Goal: Task Accomplishment & Management: Use online tool/utility

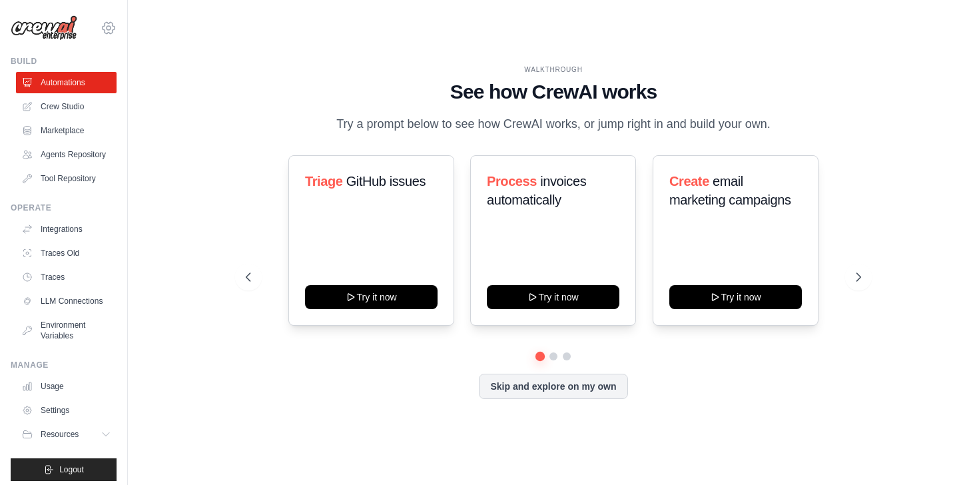
click at [103, 31] on icon at bounding box center [109, 27] width 12 height 11
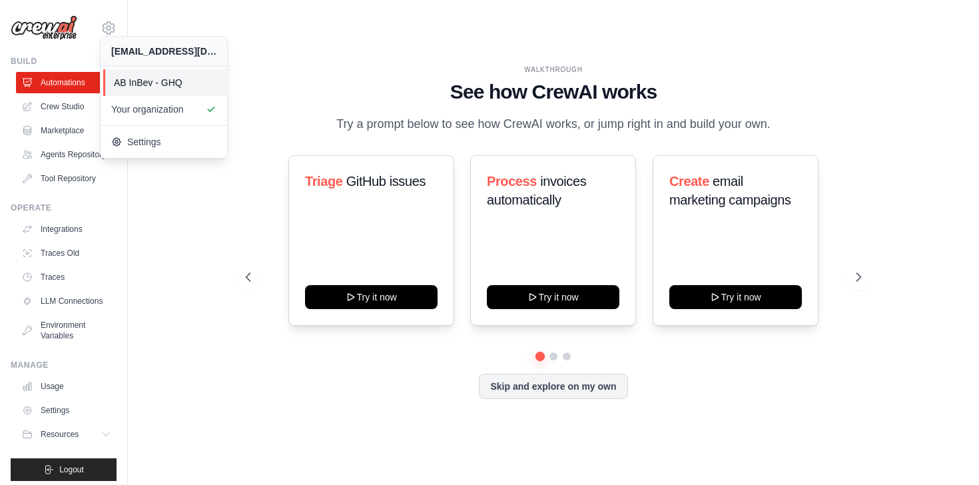
click at [132, 79] on span "AB InBev - GHQ" at bounding box center [166, 82] width 105 height 13
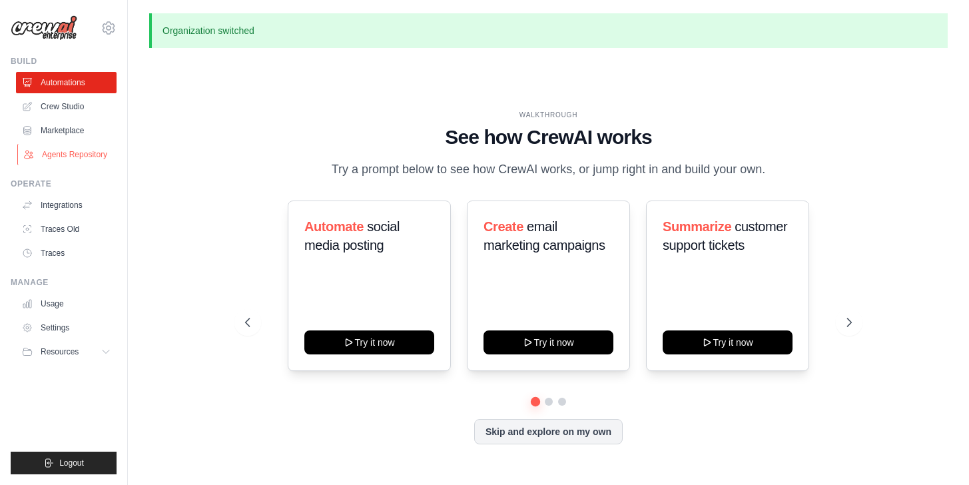
click at [73, 157] on link "Agents Repository" at bounding box center [67, 154] width 101 height 21
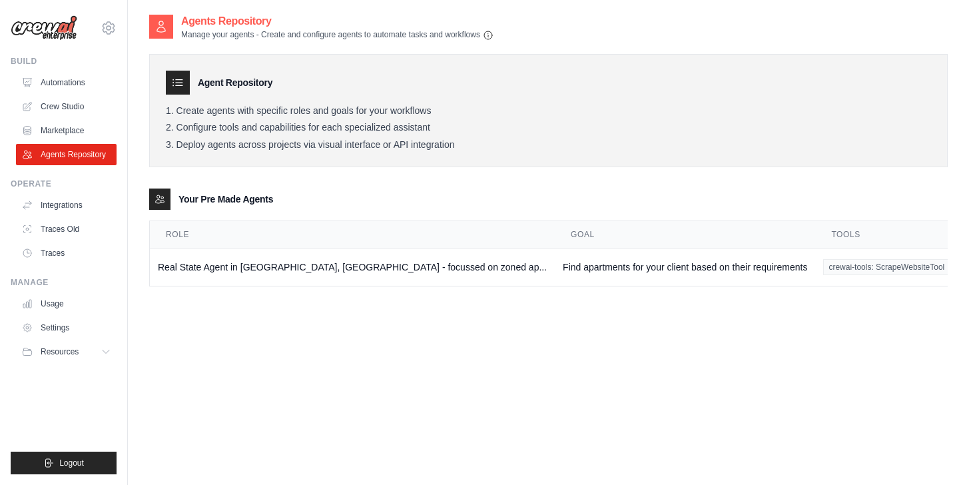
click at [175, 89] on div at bounding box center [178, 83] width 24 height 24
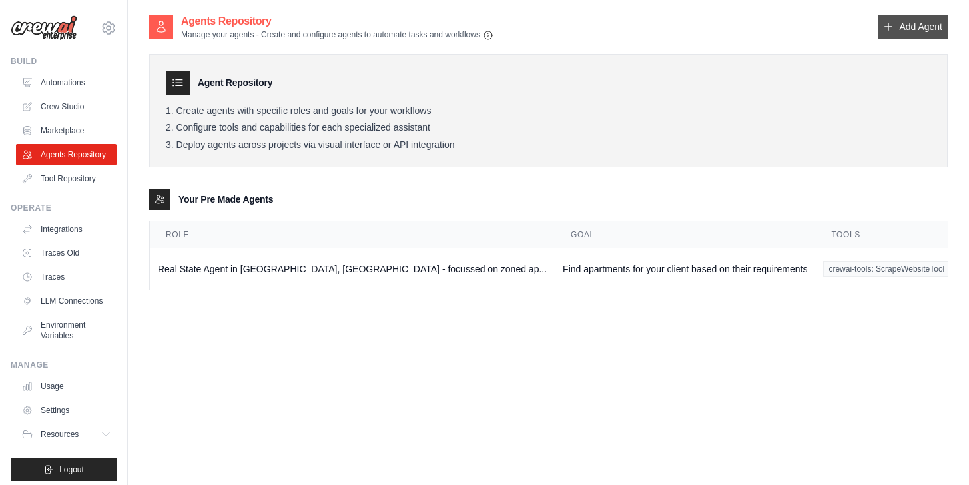
click at [908, 32] on link "Add Agent" at bounding box center [913, 27] width 70 height 24
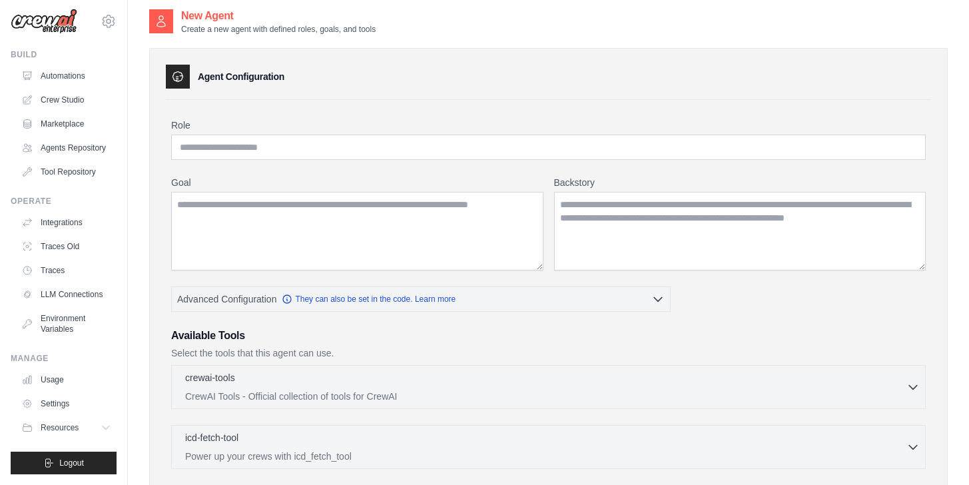
scroll to position [28, 0]
click at [59, 403] on link "Settings" at bounding box center [67, 403] width 101 height 21
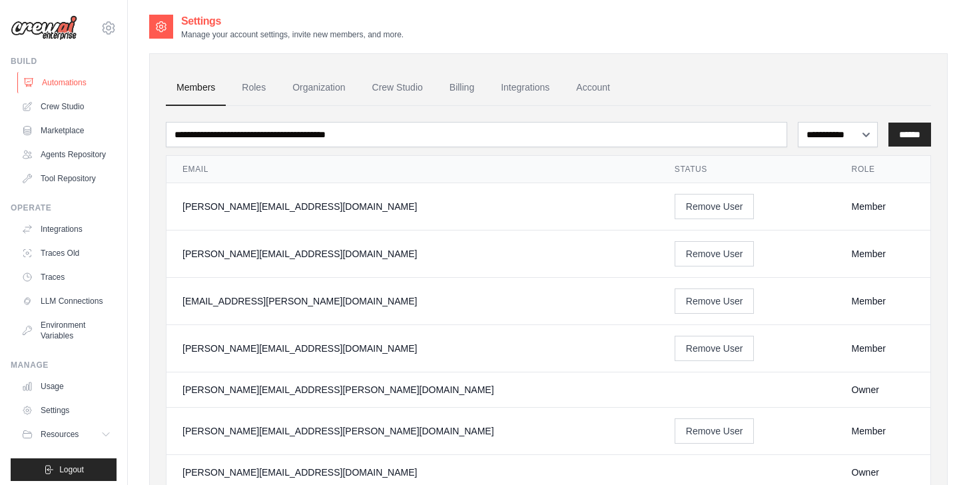
click at [73, 75] on link "Automations" at bounding box center [67, 82] width 101 height 21
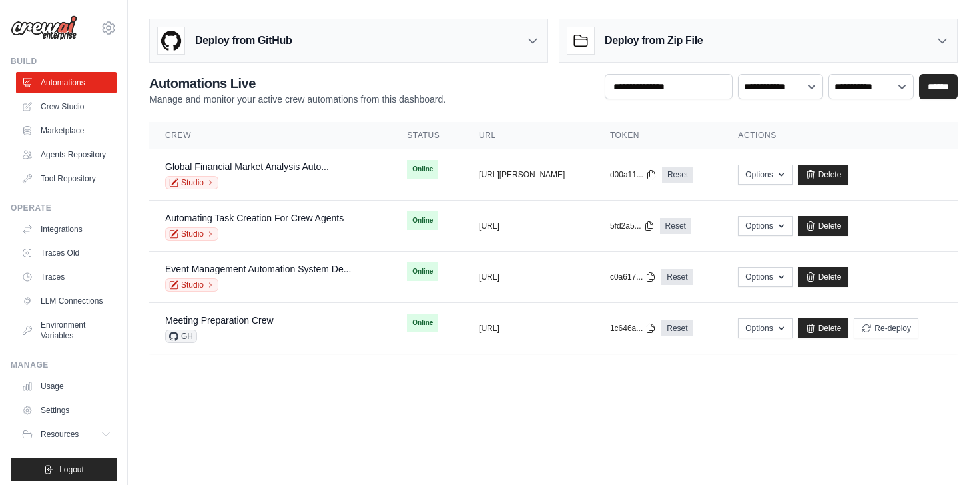
click at [298, 53] on div "Deploy from GitHub" at bounding box center [348, 40] width 397 height 43
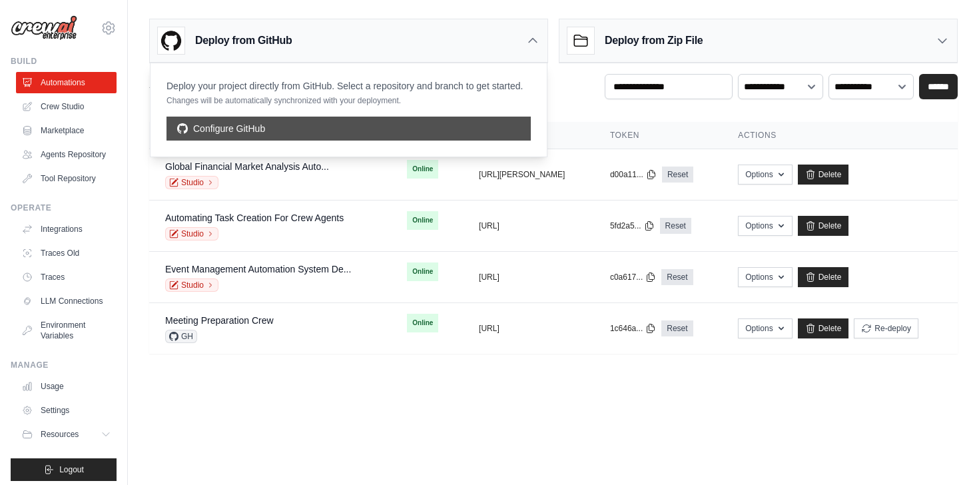
click at [261, 125] on link "Configure GitHub" at bounding box center [348, 129] width 364 height 24
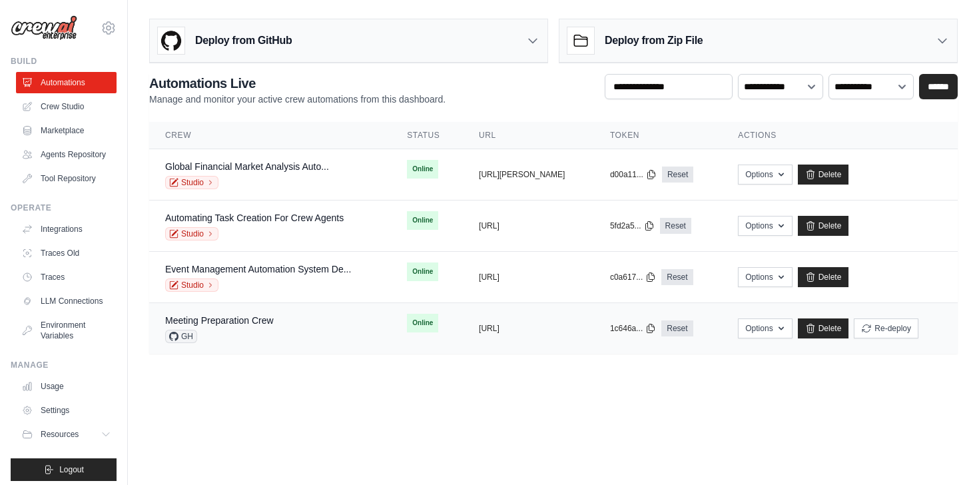
click at [275, 342] on td "Meeting Preparation Crew GH" at bounding box center [270, 328] width 242 height 51
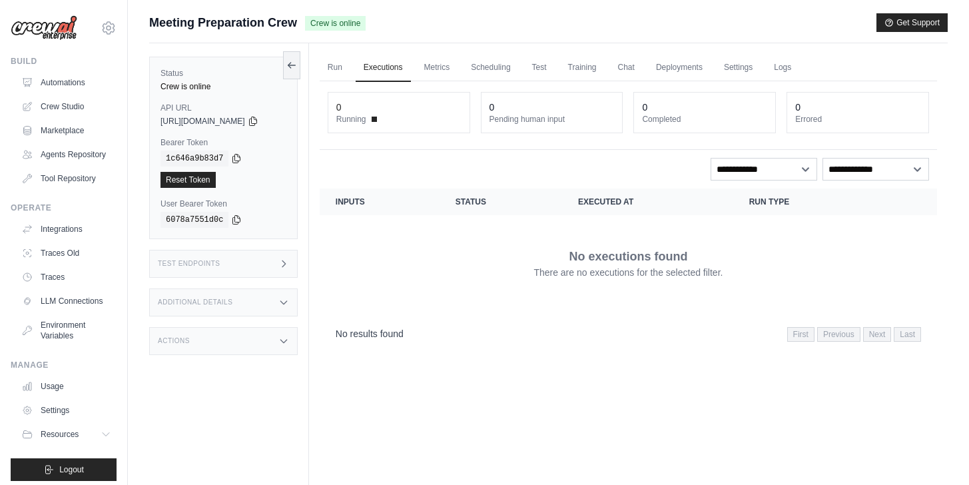
click at [219, 256] on div "Test Endpoints" at bounding box center [223, 264] width 148 height 28
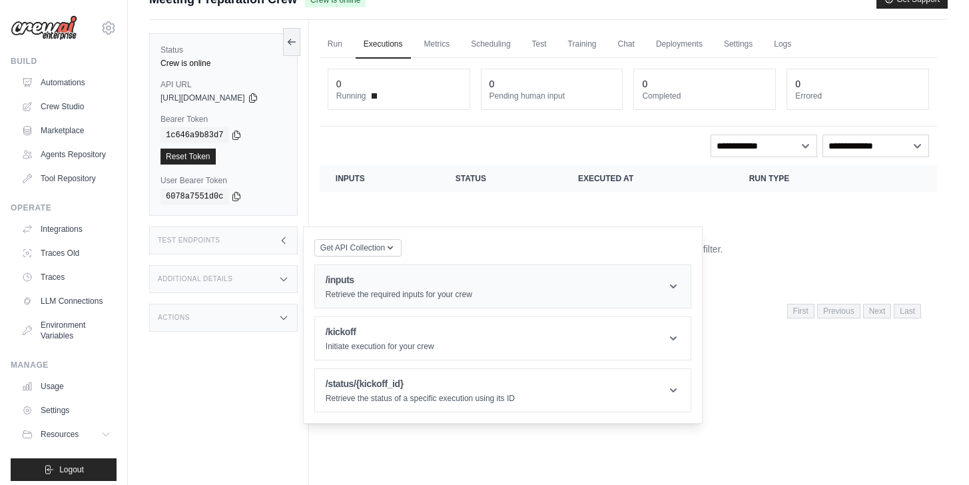
click at [465, 292] on p "Retrieve the required inputs for your crew" at bounding box center [399, 294] width 146 height 11
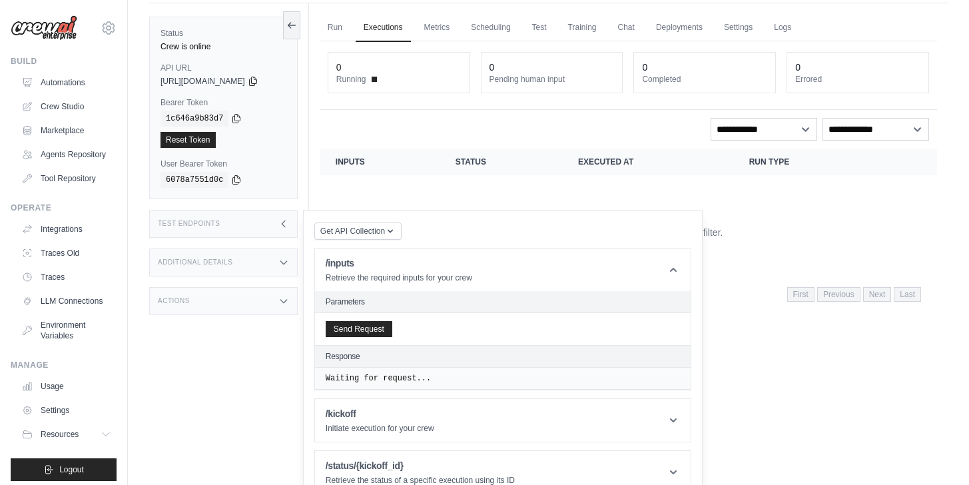
scroll to position [61, 0]
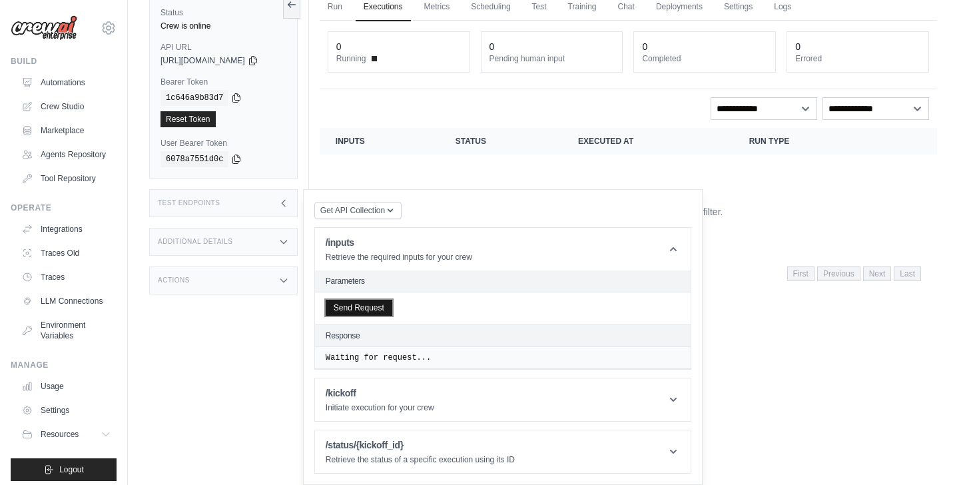
click at [380, 306] on button "Send Request" at bounding box center [359, 308] width 67 height 16
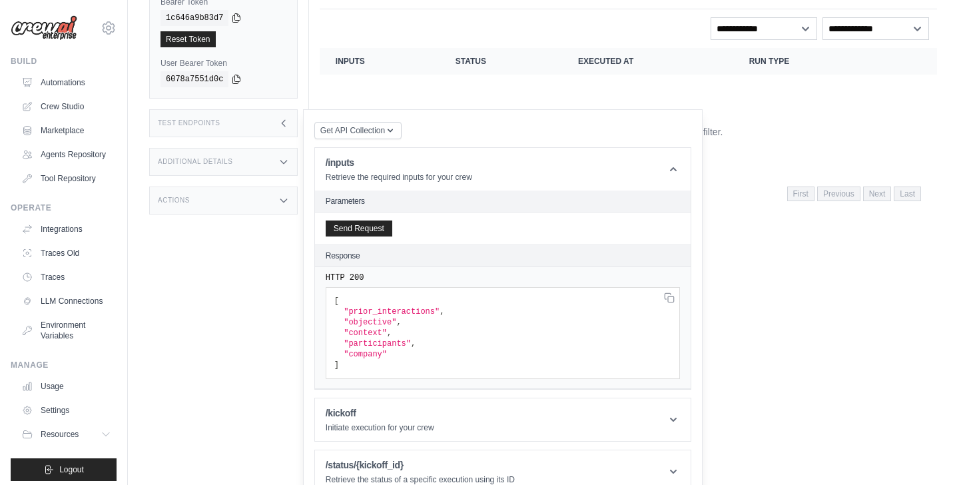
scroll to position [160, 0]
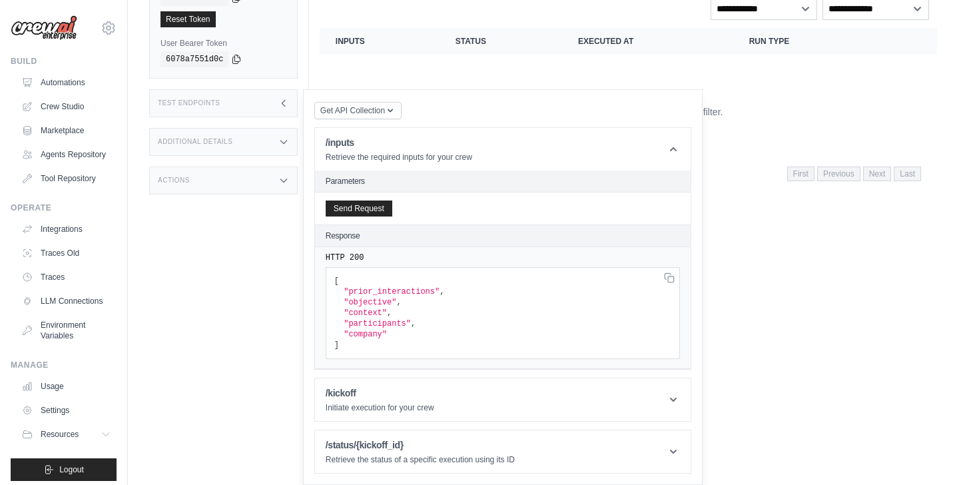
click at [369, 272] on pre "[ "prior_interactions" , "objective" , "context" , "participants" , "company" ]" at bounding box center [503, 313] width 354 height 92
drag, startPoint x: 373, startPoint y: 291, endPoint x: 419, endPoint y: 298, distance: 47.2
click at [420, 298] on pre "[ "prior_interactions" , "objective" , "context" , "participants" , "company" ]" at bounding box center [503, 313] width 354 height 92
click at [398, 459] on p "Retrieve the status of a specific execution using its ID" at bounding box center [420, 459] width 189 height 11
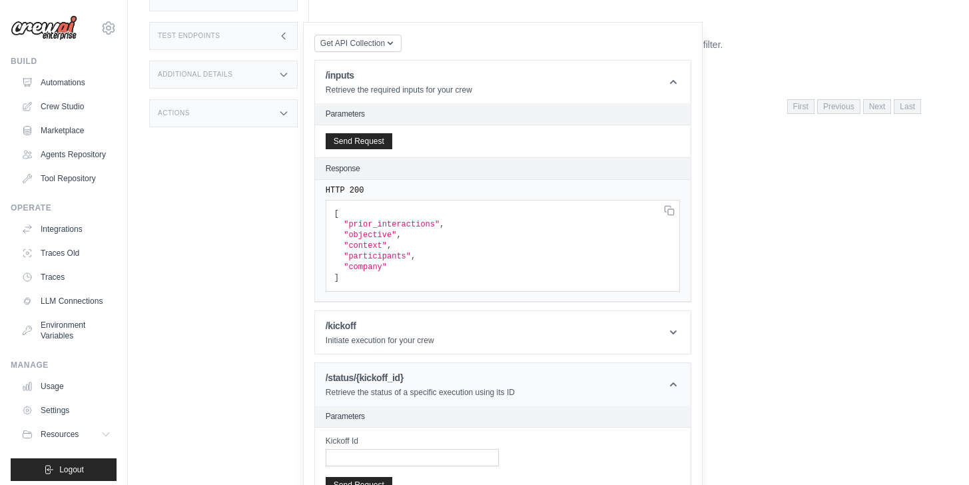
scroll to position [300, 0]
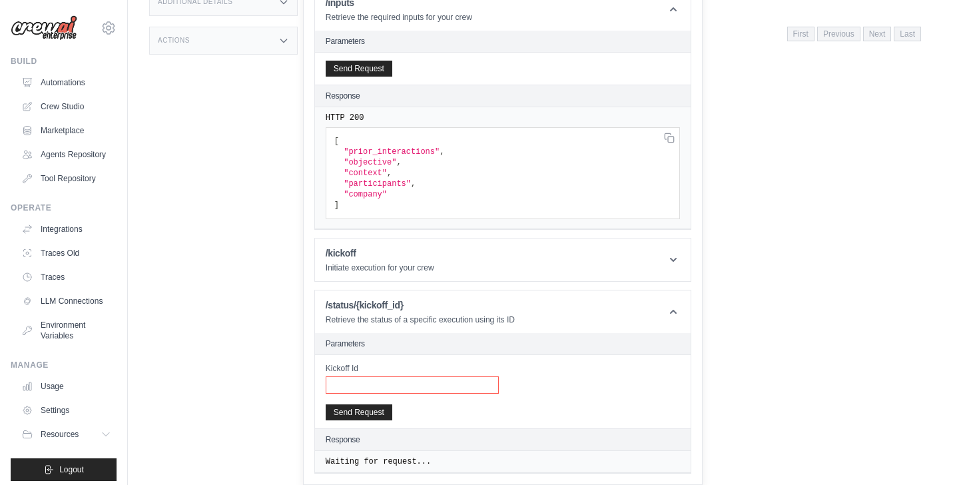
click at [416, 390] on input "Kickoff Id" at bounding box center [412, 384] width 173 height 17
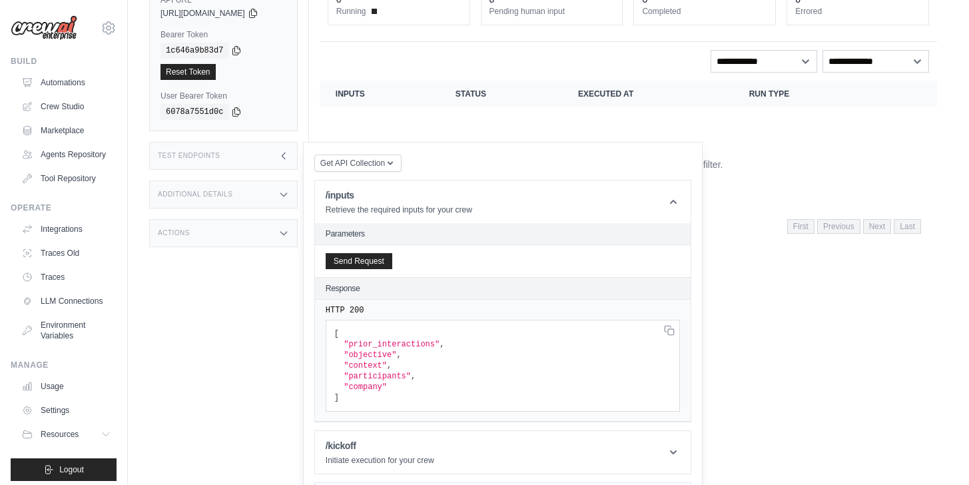
scroll to position [172, 0]
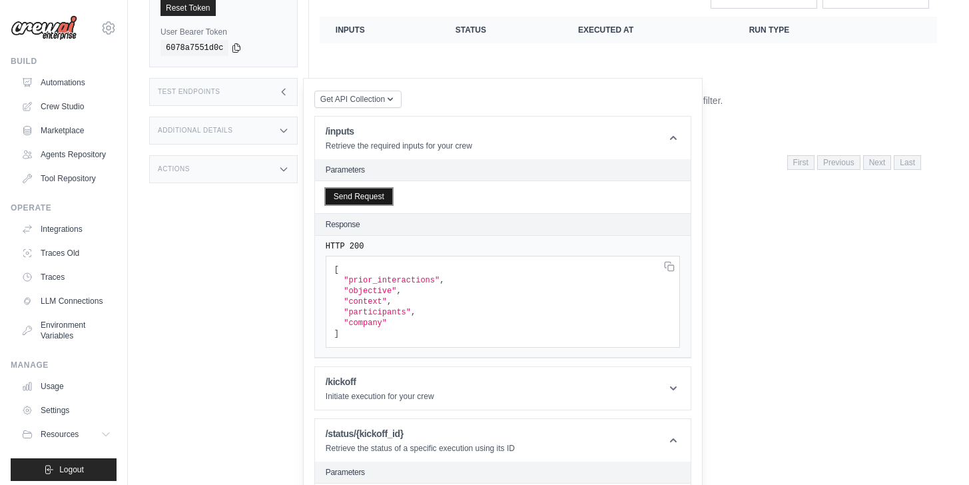
click at [371, 195] on button "Send Request" at bounding box center [359, 196] width 67 height 16
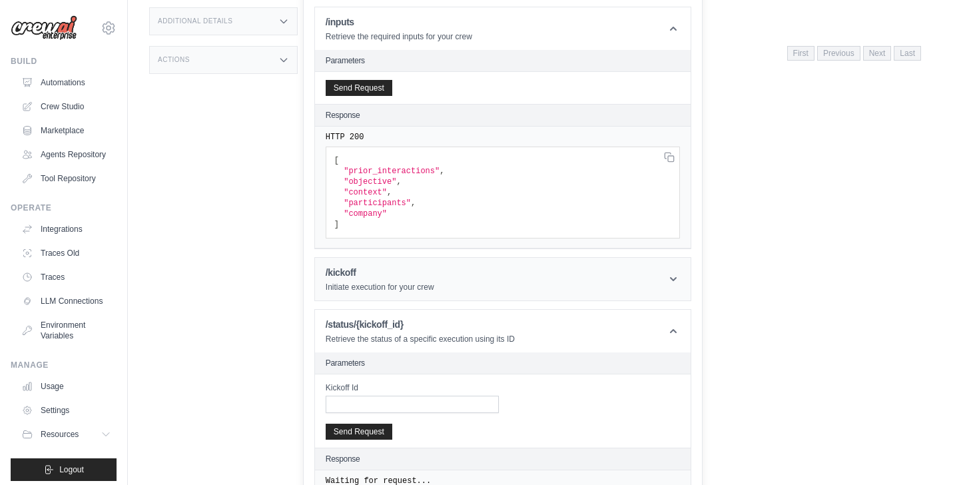
click at [430, 287] on p "Initiate execution for your crew" at bounding box center [380, 287] width 109 height 11
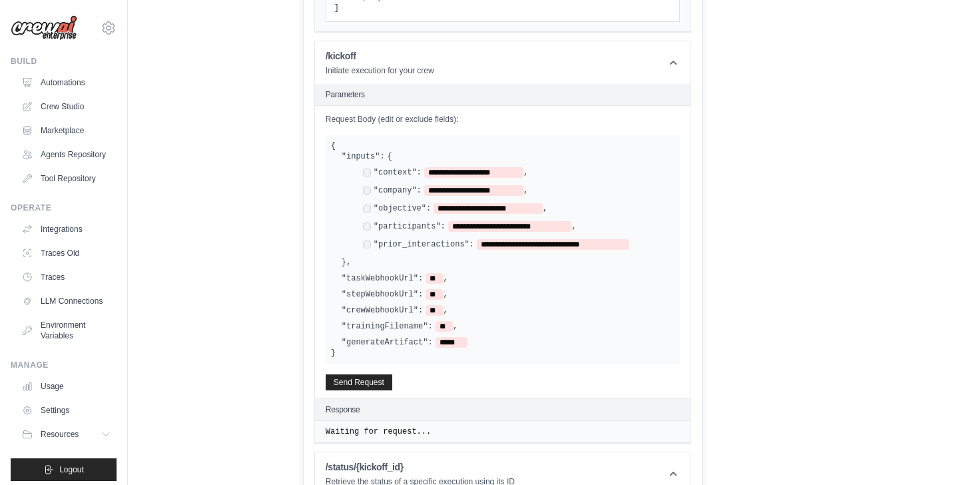
scroll to position [499, 0]
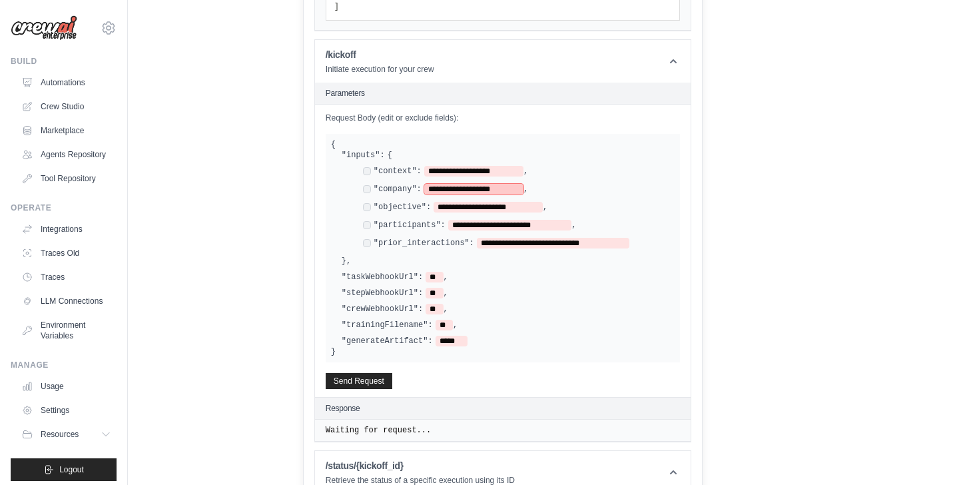
click at [469, 193] on span "**********" at bounding box center [473, 189] width 99 height 11
click at [472, 169] on span "**********" at bounding box center [473, 171] width 99 height 11
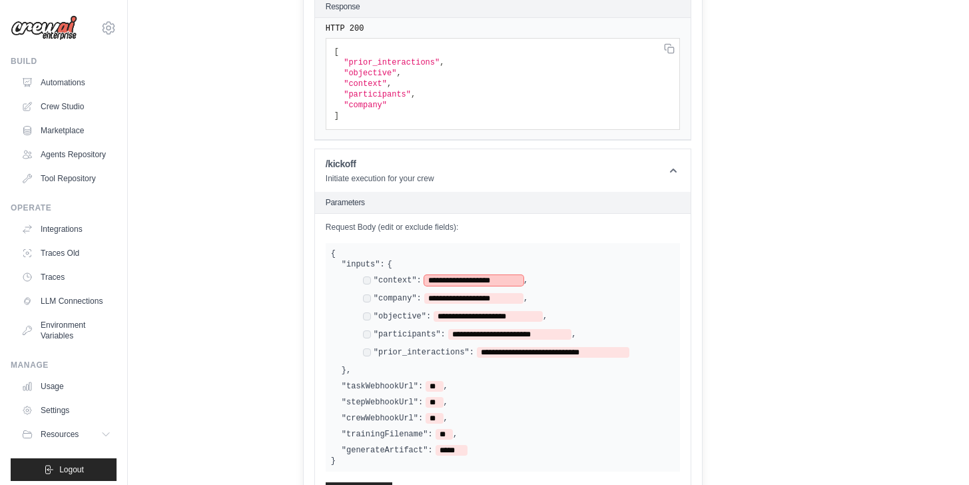
scroll to position [392, 0]
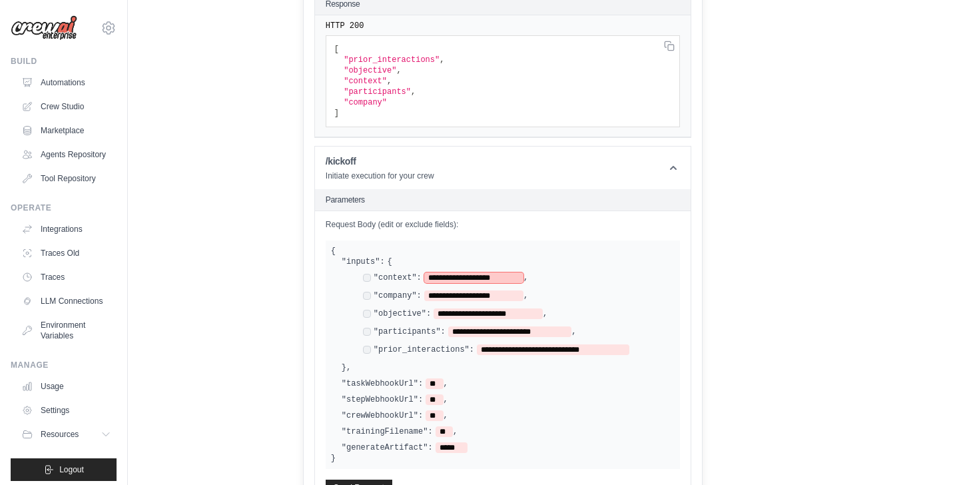
click at [521, 272] on span "**********" at bounding box center [473, 277] width 99 height 11
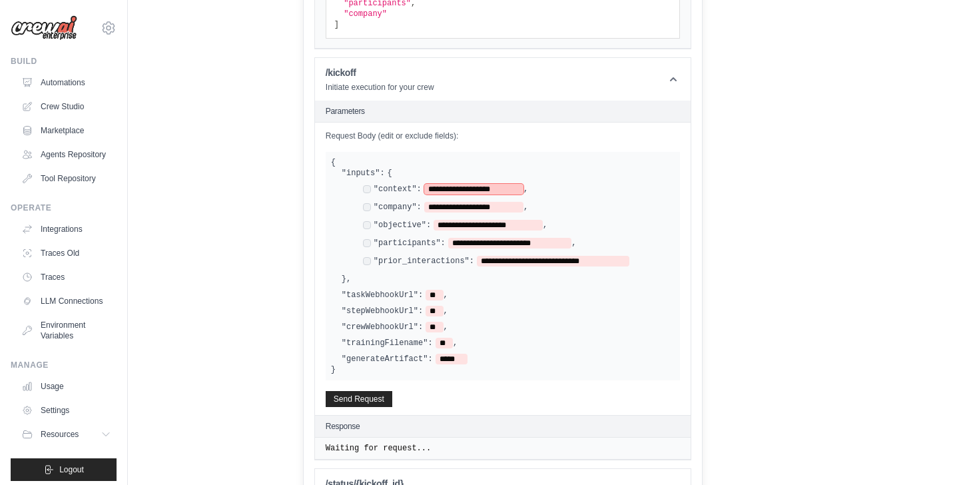
scroll to position [513, 0]
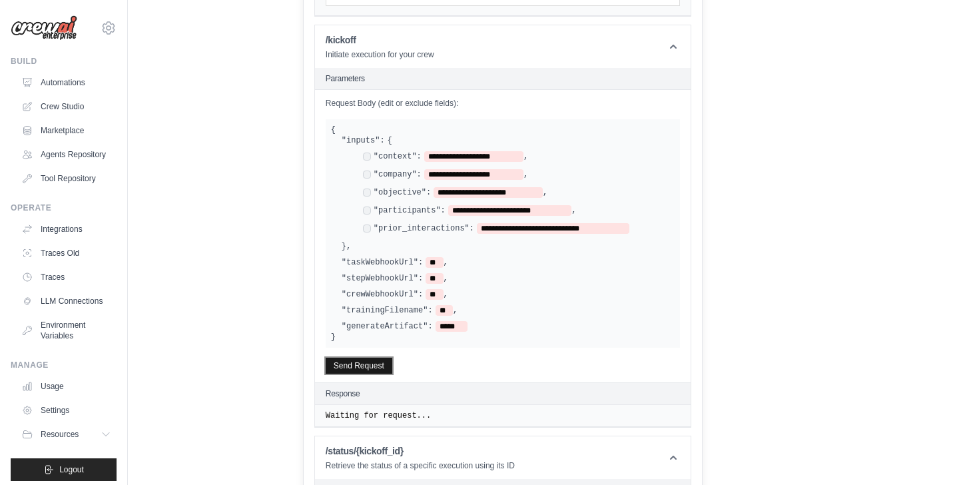
click at [366, 361] on button "Send Request" at bounding box center [359, 366] width 67 height 16
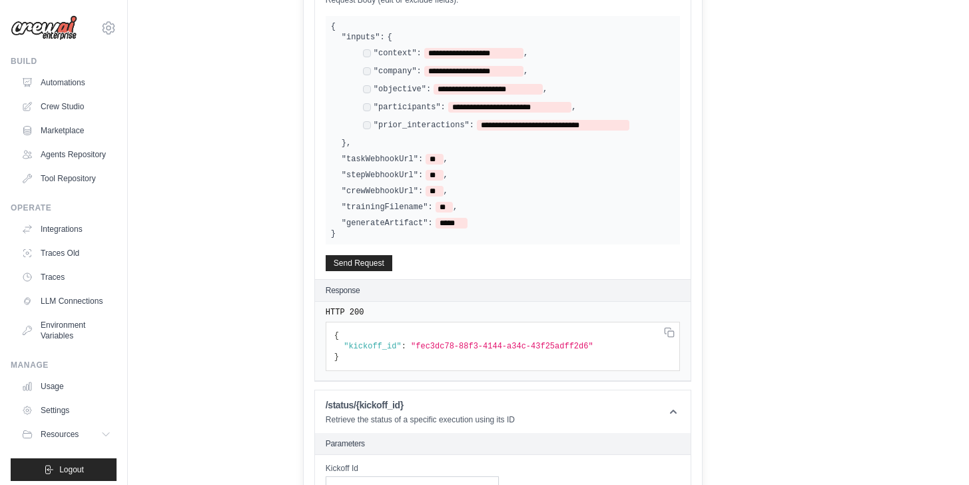
scroll to position [628, 0]
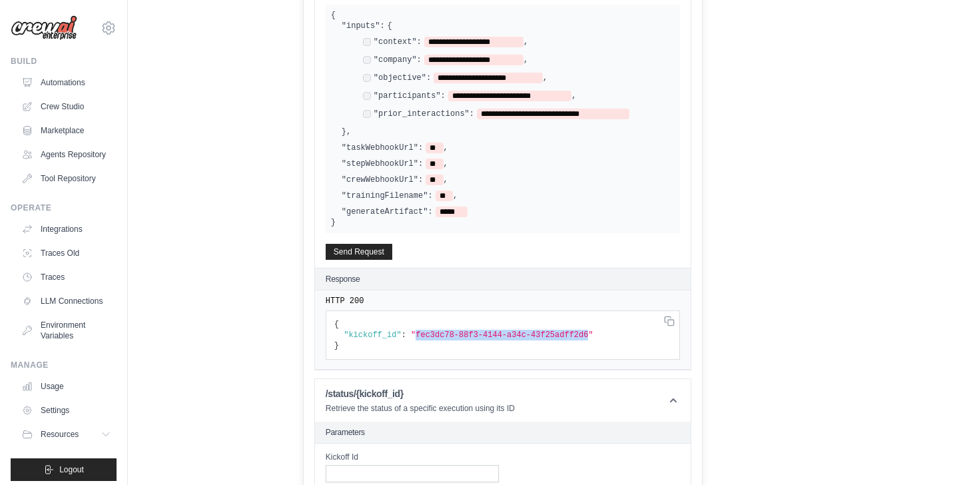
drag, startPoint x: 423, startPoint y: 332, endPoint x: 597, endPoint y: 334, distance: 173.8
click at [593, 334] on span ""fec3dc78-88f3-4144-a34c-43f25adff2d6"" at bounding box center [502, 334] width 182 height 9
copy span "fec3dc78-88f3-4144-a34c-43f25adff2d6"
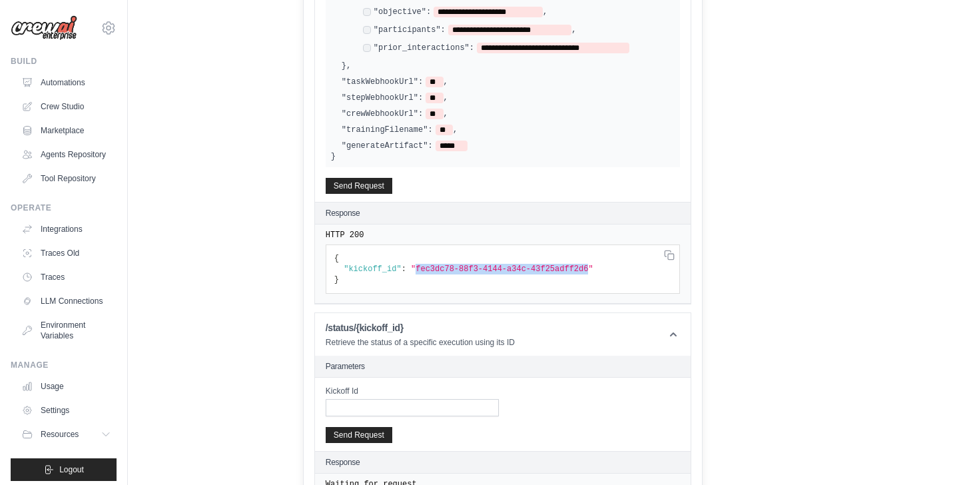
scroll to position [713, 0]
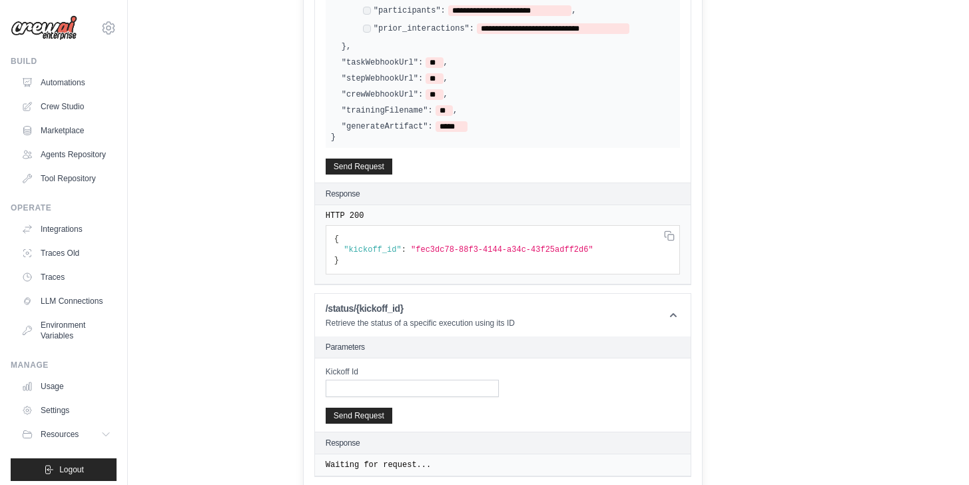
click at [405, 394] on div "Kickoff Id Send Request" at bounding box center [503, 394] width 376 height 73
click at [409, 388] on input "Kickoff Id" at bounding box center [412, 388] width 173 height 17
paste input "**********"
type input "**********"
click at [366, 414] on button "Send Request" at bounding box center [359, 415] width 67 height 16
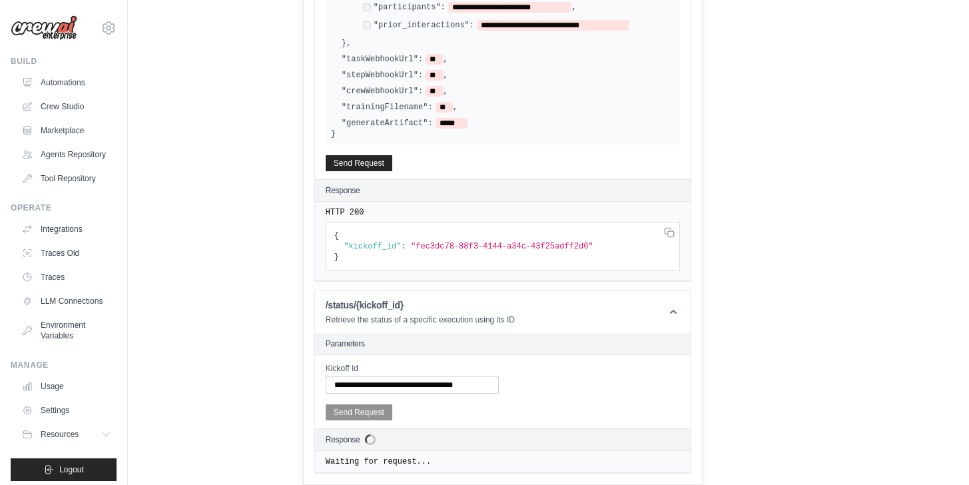
scroll to position [908, 0]
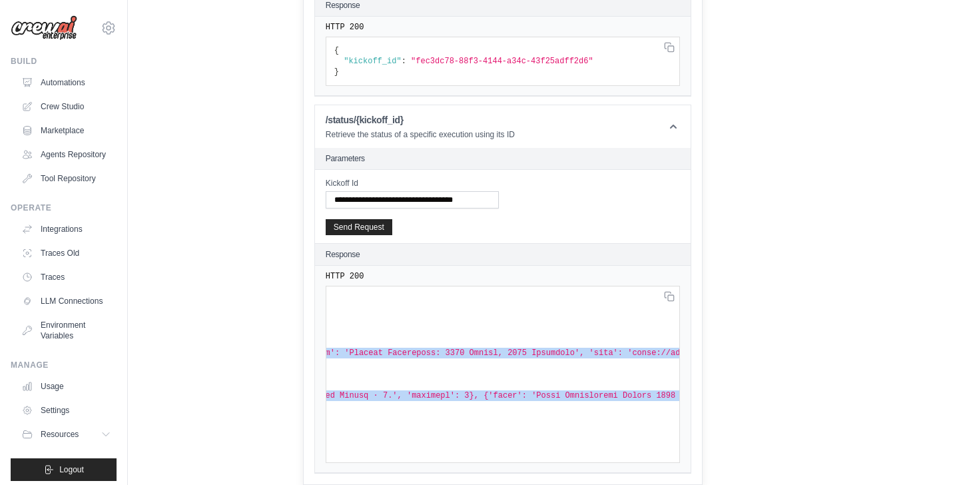
drag, startPoint x: 400, startPoint y: 296, endPoint x: 692, endPoint y: 388, distance: 306.6
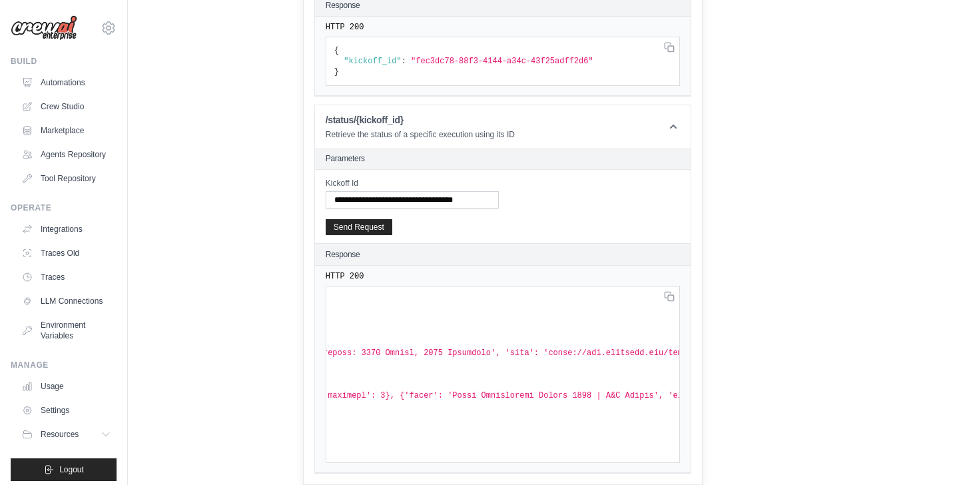
click at [634, 380] on pre "{ "state" : "RUNNING" , "status" : "Task is Running" , "result" : null , "last_…" at bounding box center [503, 374] width 354 height 177
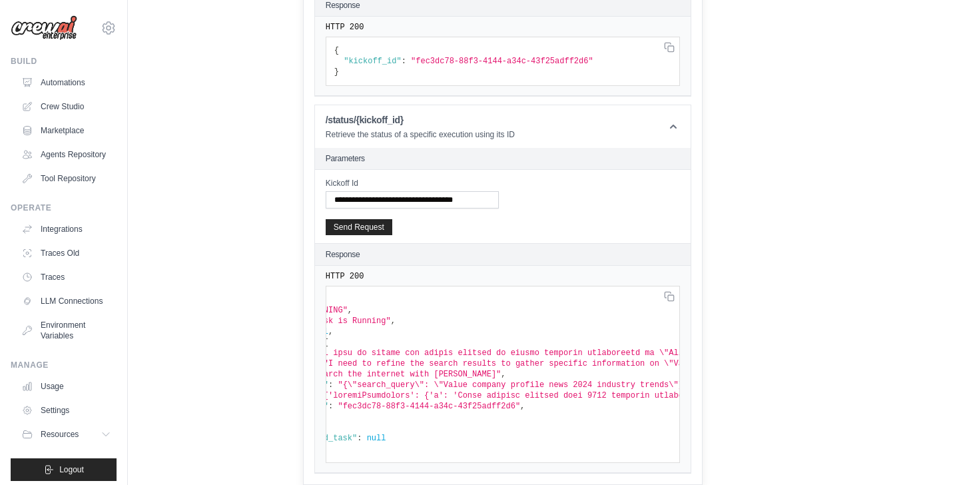
scroll to position [0, 0]
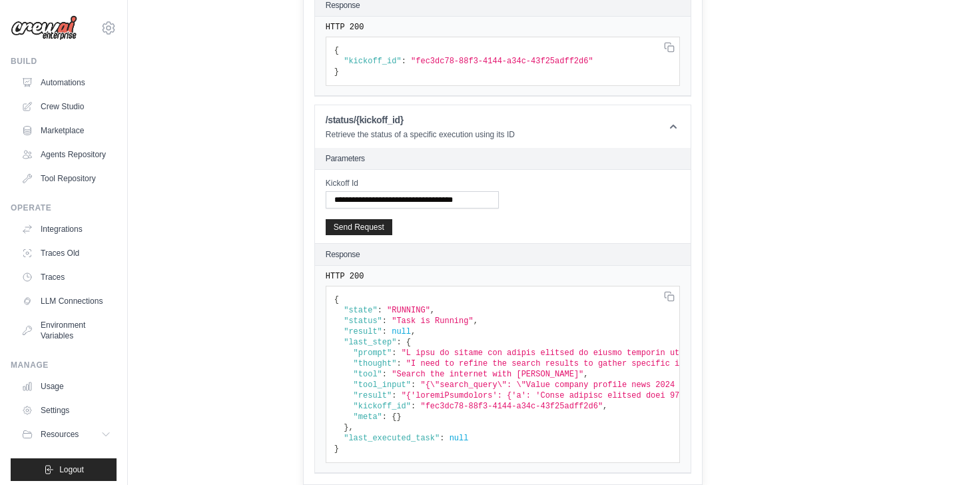
click at [485, 359] on span ""I need to refine the search results to gather specific information on \"Value\…" at bounding box center [696, 363] width 580 height 9
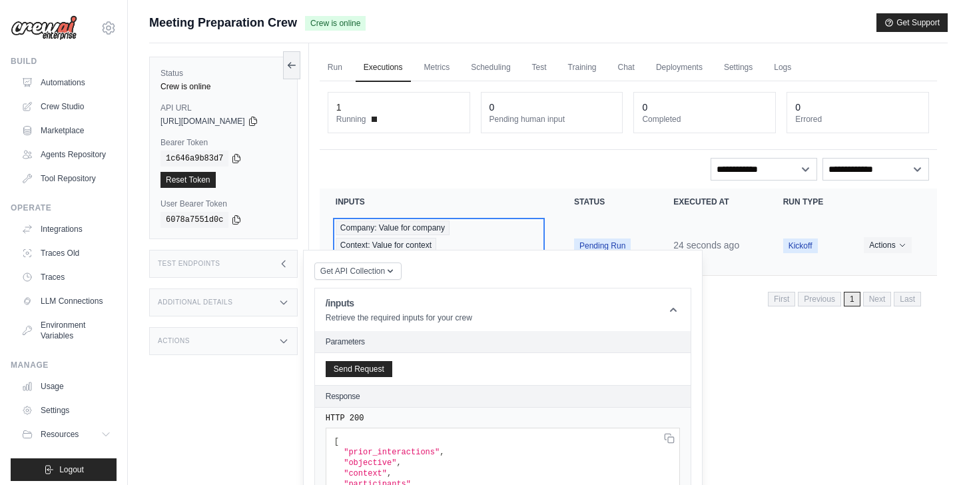
click at [542, 225] on div "Company: Value for company Context: Value for context Objective: Value for obje…" at bounding box center [439, 244] width 206 height 49
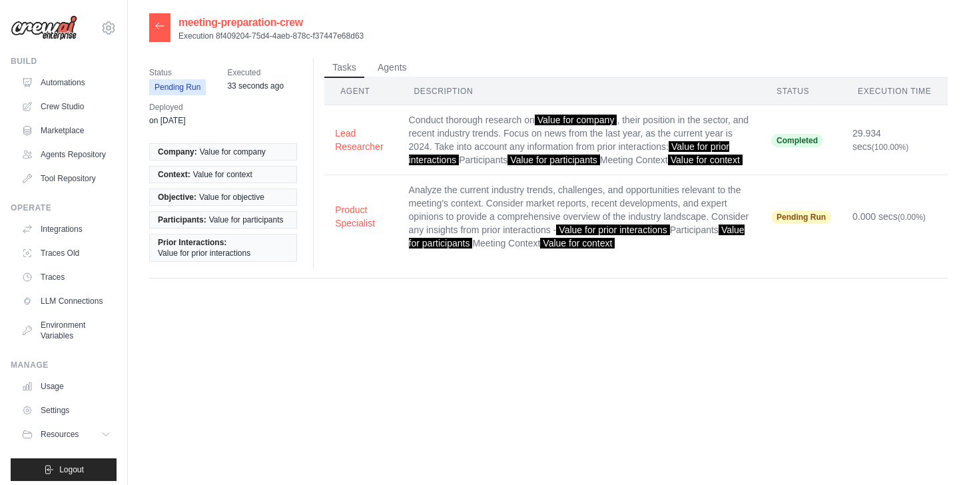
click at [163, 29] on icon at bounding box center [159, 26] width 11 height 11
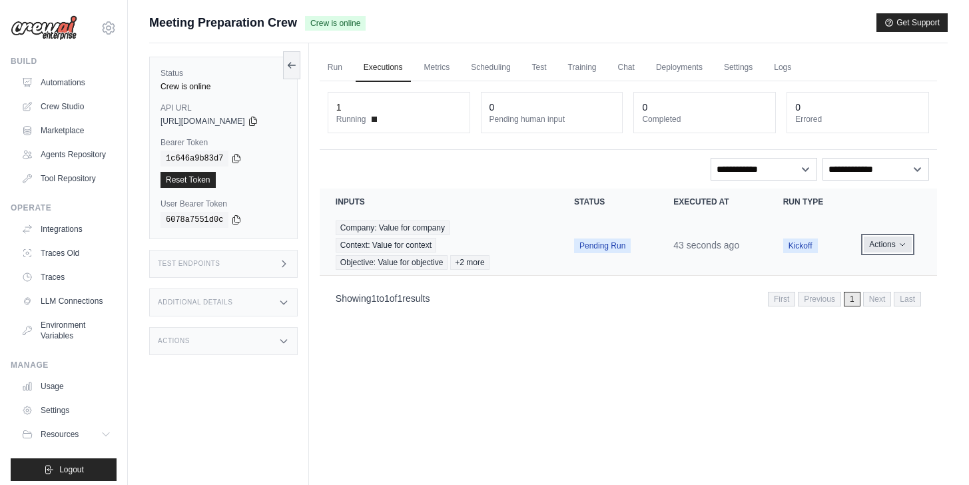
click at [906, 244] on icon "Actions for execution" at bounding box center [902, 244] width 8 height 8
click at [511, 306] on div "Showing 1 to 1 of 1 results First Previous 1 Next Last" at bounding box center [628, 298] width 617 height 34
drag, startPoint x: 151, startPoint y: 23, endPoint x: 310, endPoint y: 33, distance: 158.8
click at [310, 33] on div "Submit a support request Describe your issue or question * Please be specific a…" at bounding box center [548, 28] width 798 height 30
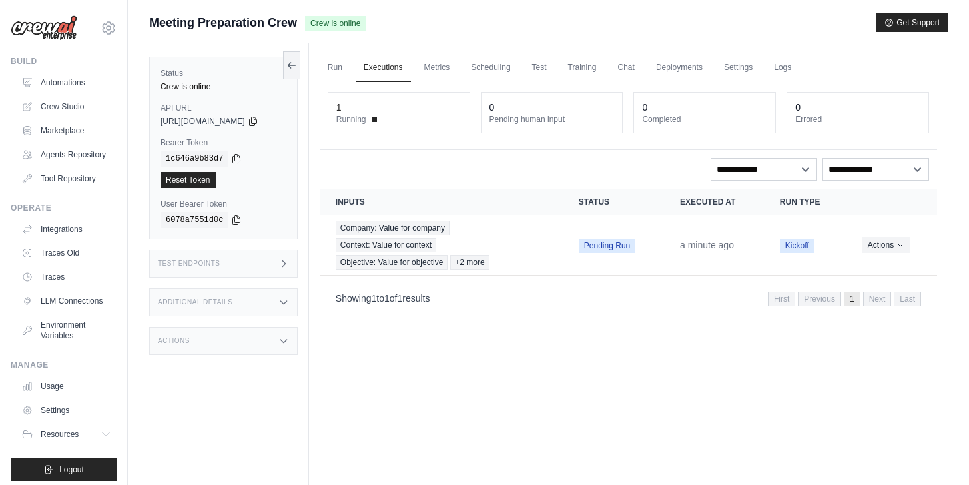
click at [409, 24] on div "Meeting Preparation Crew Crew is online Get Support" at bounding box center [548, 22] width 798 height 19
click at [769, 65] on ul "Run Executions Metrics Scheduling Test Training Chat Deployments Settings Logs" at bounding box center [628, 67] width 617 height 27
click at [799, 55] on link "Logs" at bounding box center [782, 68] width 33 height 28
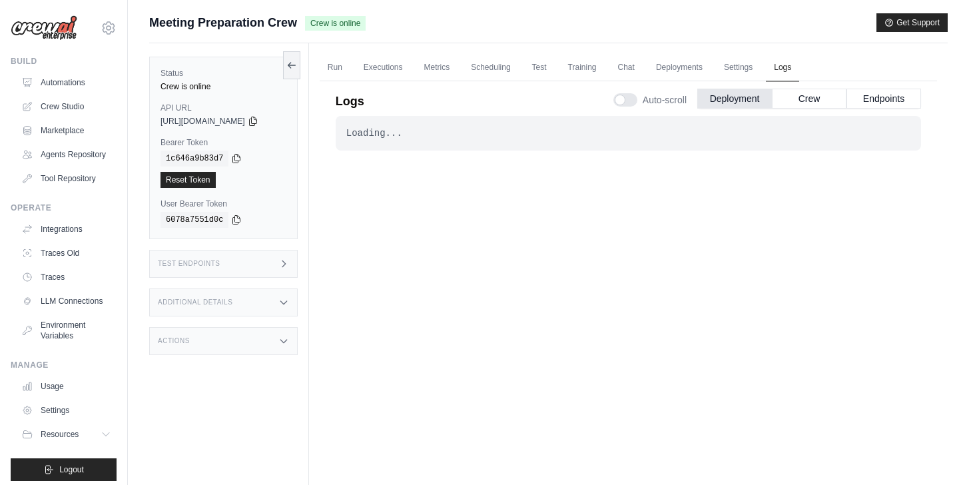
click at [799, 61] on link "Logs" at bounding box center [782, 68] width 33 height 28
click at [782, 95] on button "Crew" at bounding box center [809, 98] width 75 height 20
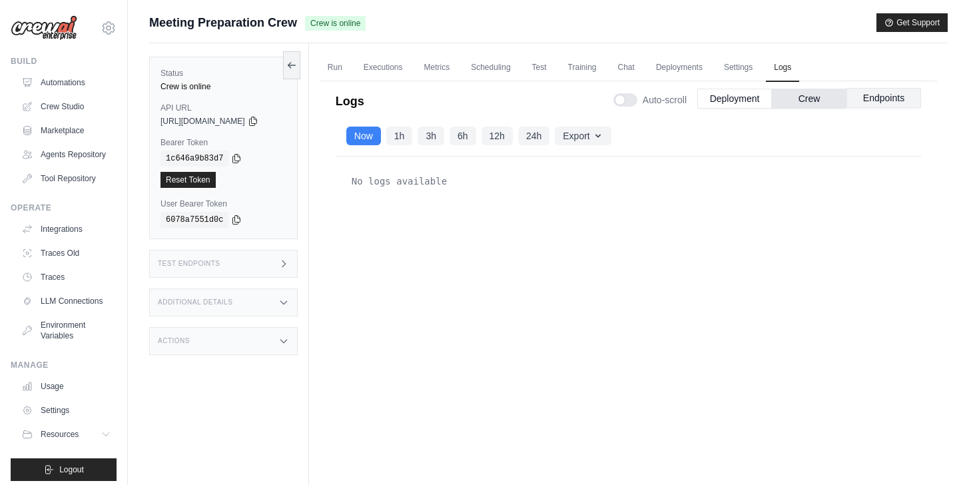
click at [901, 97] on button "Endpoints" at bounding box center [883, 98] width 75 height 20
click at [738, 100] on button "Deployment" at bounding box center [734, 98] width 75 height 20
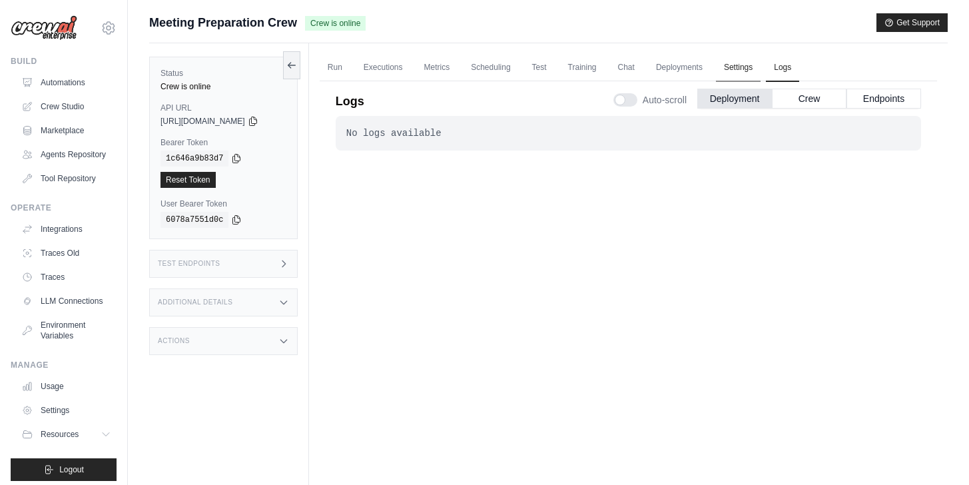
click at [740, 73] on link "Settings" at bounding box center [738, 68] width 45 height 28
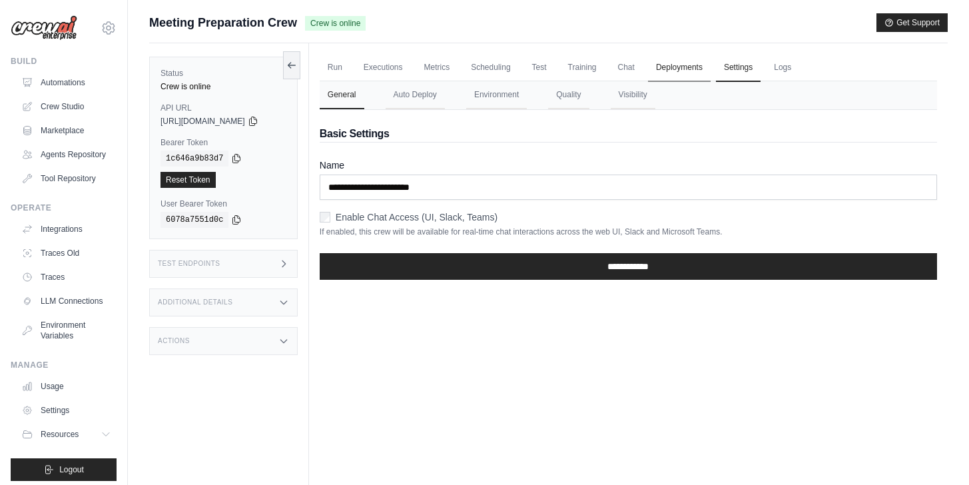
click at [701, 61] on link "Deployments" at bounding box center [679, 68] width 63 height 28
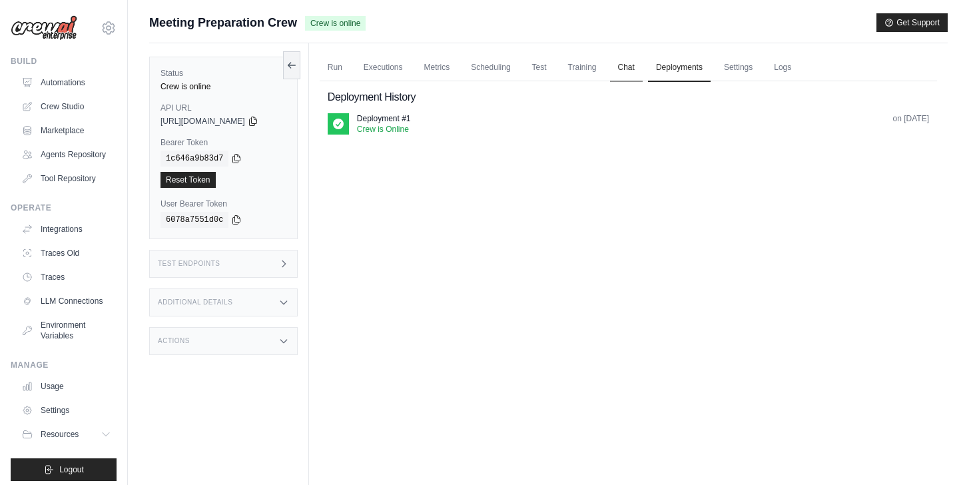
click at [637, 65] on link "Chat" at bounding box center [626, 68] width 33 height 28
click at [515, 58] on link "Scheduling" at bounding box center [490, 68] width 55 height 28
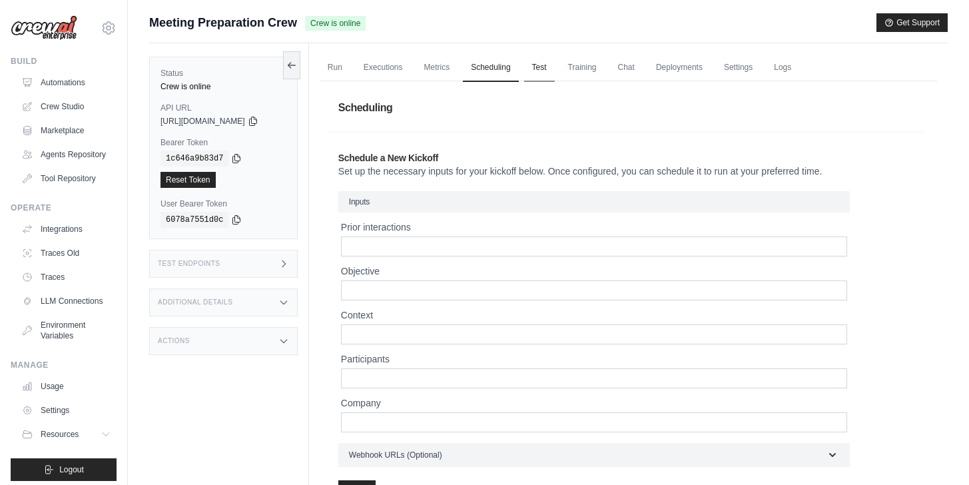
click at [552, 73] on link "Test" at bounding box center [539, 68] width 31 height 28
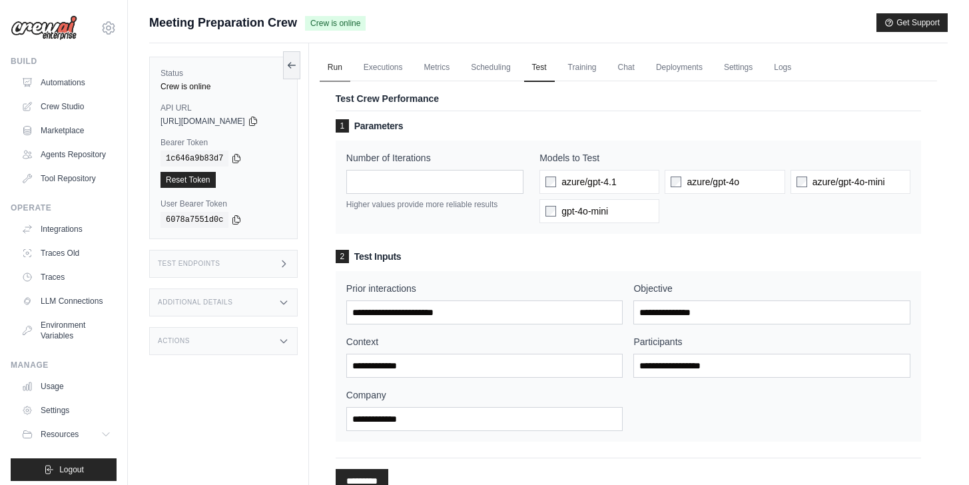
click at [341, 59] on link "Run" at bounding box center [335, 68] width 31 height 28
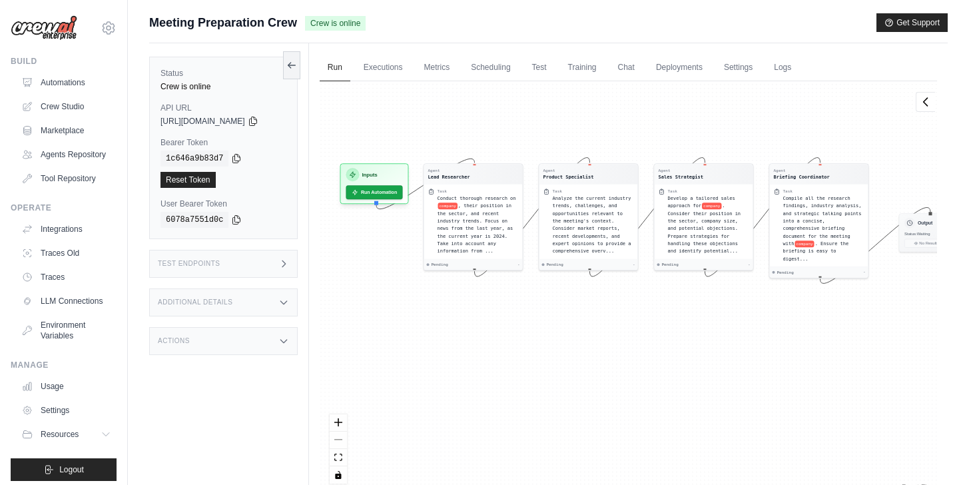
drag, startPoint x: 524, startPoint y: 181, endPoint x: 547, endPoint y: 114, distance: 71.2
click at [547, 114] on div "Agent Lead Researcher Task Conduct thorough research on company , their positio…" at bounding box center [628, 287] width 617 height 412
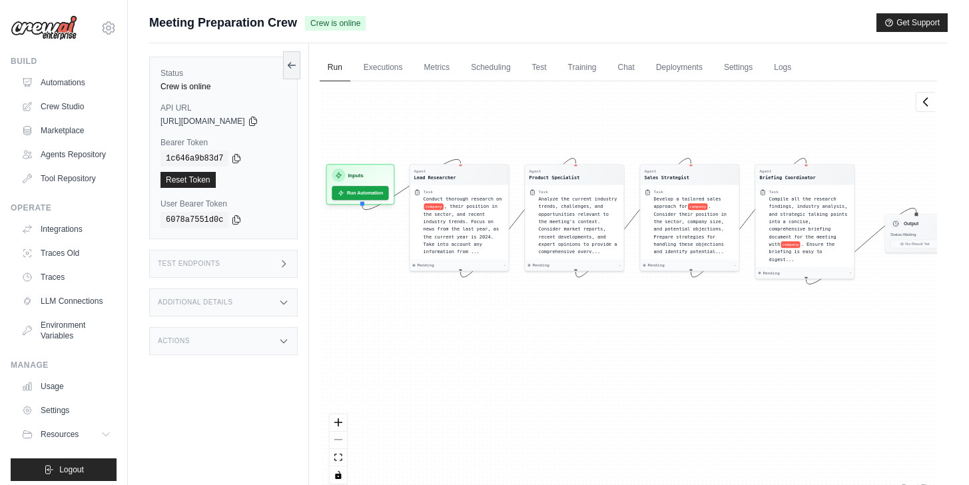
drag, startPoint x: 607, startPoint y: 380, endPoint x: 594, endPoint y: 381, distance: 12.7
click at [594, 381] on div "Agent Lead Researcher Task Conduct thorough research on company , their positio…" at bounding box center [628, 287] width 617 height 412
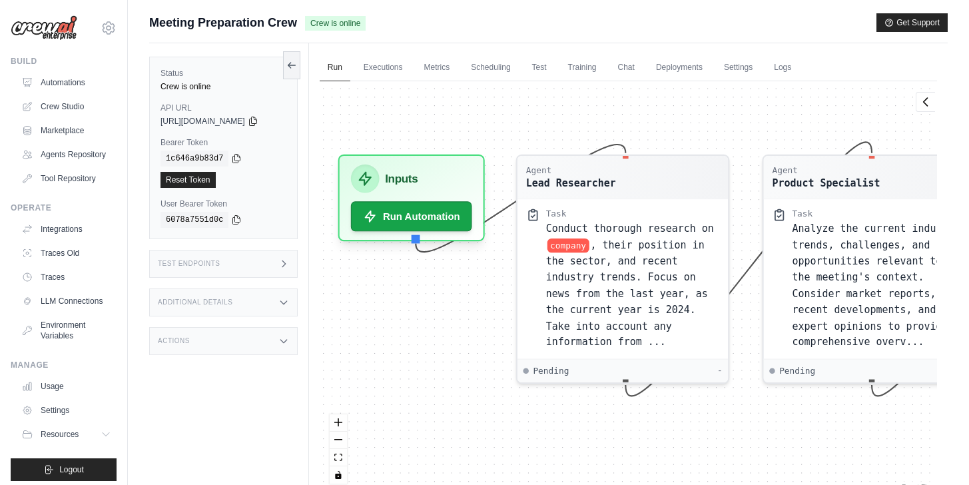
drag, startPoint x: 487, startPoint y: 336, endPoint x: 637, endPoint y: 426, distance: 175.6
click at [634, 444] on div "Agent Lead Researcher Task Conduct thorough research on company , their positio…" at bounding box center [628, 287] width 617 height 412
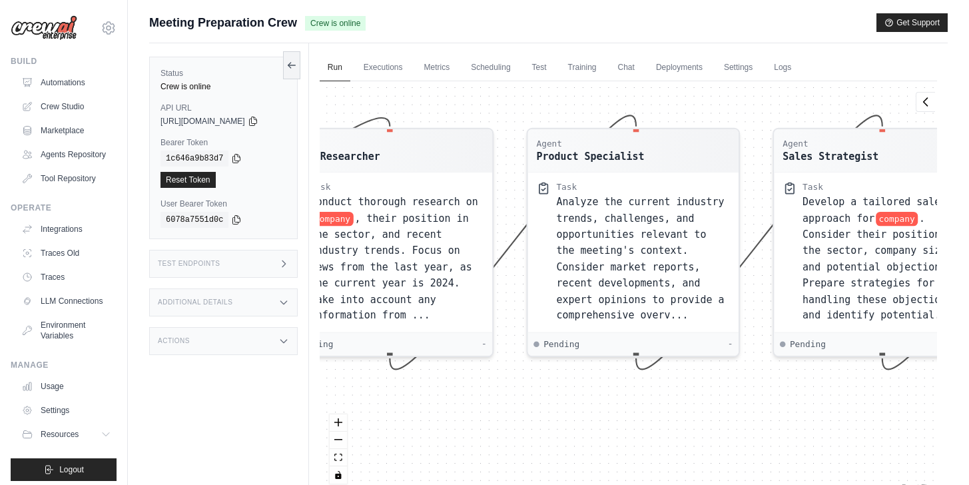
drag, startPoint x: 781, startPoint y: 445, endPoint x: 545, endPoint y: 419, distance: 237.1
click at [545, 419] on div "Agent Lead Researcher Task Conduct thorough research on company , their positio…" at bounding box center [628, 287] width 617 height 412
drag, startPoint x: 713, startPoint y: 414, endPoint x: 597, endPoint y: 417, distance: 116.6
click at [597, 417] on div "Agent Lead Researcher Task Conduct thorough research on company , their positio…" at bounding box center [628, 287] width 617 height 412
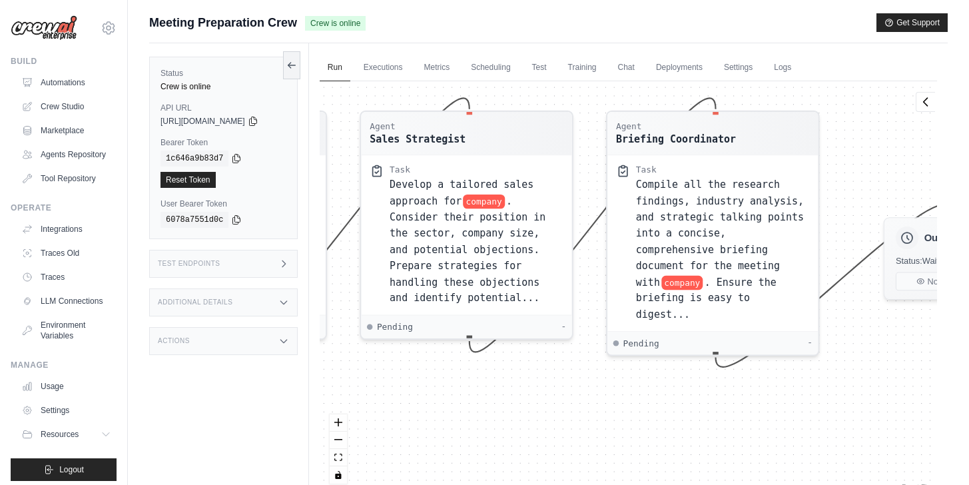
drag, startPoint x: 721, startPoint y: 431, endPoint x: 421, endPoint y: 411, distance: 300.3
click at [421, 411] on div "Agent Lead Researcher Task Conduct thorough research on company , their positio…" at bounding box center [628, 287] width 617 height 412
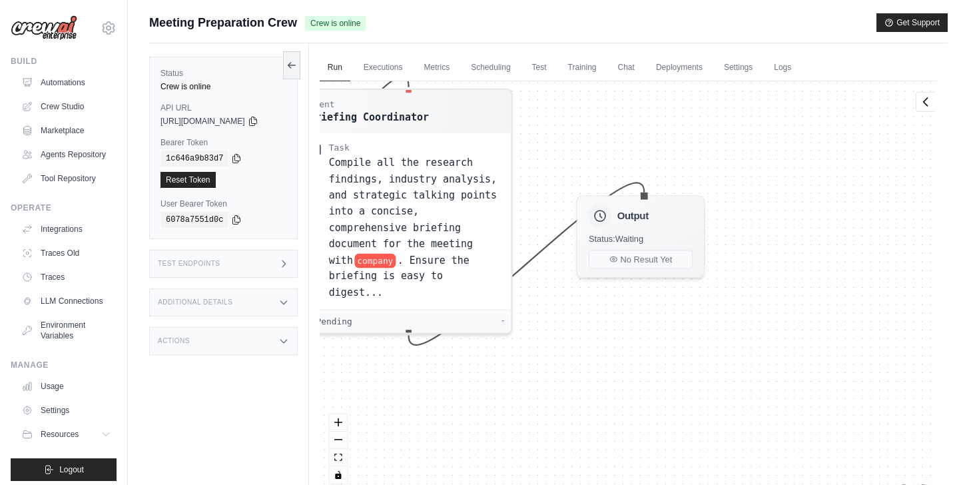
drag, startPoint x: 747, startPoint y: 399, endPoint x: 503, endPoint y: 382, distance: 244.3
click at [503, 382] on div "Agent Lead Researcher Task Conduct thorough research on company , their positio…" at bounding box center [628, 287] width 617 height 412
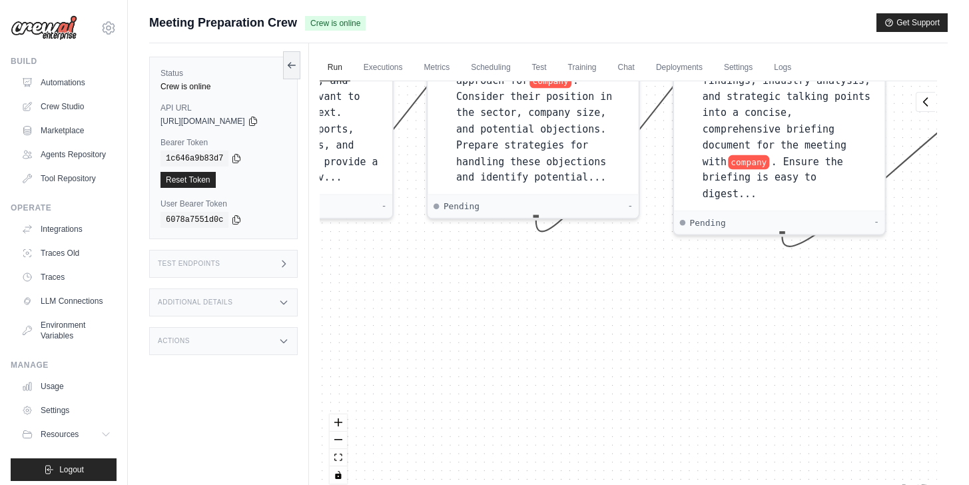
drag, startPoint x: 790, startPoint y: 316, endPoint x: 976, endPoint y: 231, distance: 204.1
click at [968, 232] on html "icaro.belem-ext@ab-inbev.com AB InBev - GHQ Your organization" at bounding box center [484, 270] width 969 height 541
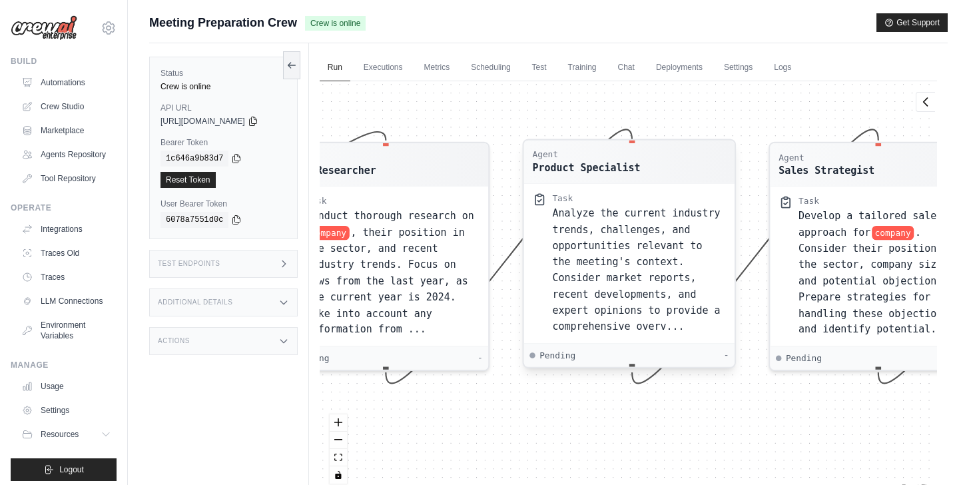
drag, startPoint x: 485, startPoint y: 309, endPoint x: 595, endPoint y: 318, distance: 110.9
click at [804, 417] on div "Agent Lead Researcher Task Conduct thorough research on company , their positio…" at bounding box center [628, 287] width 617 height 412
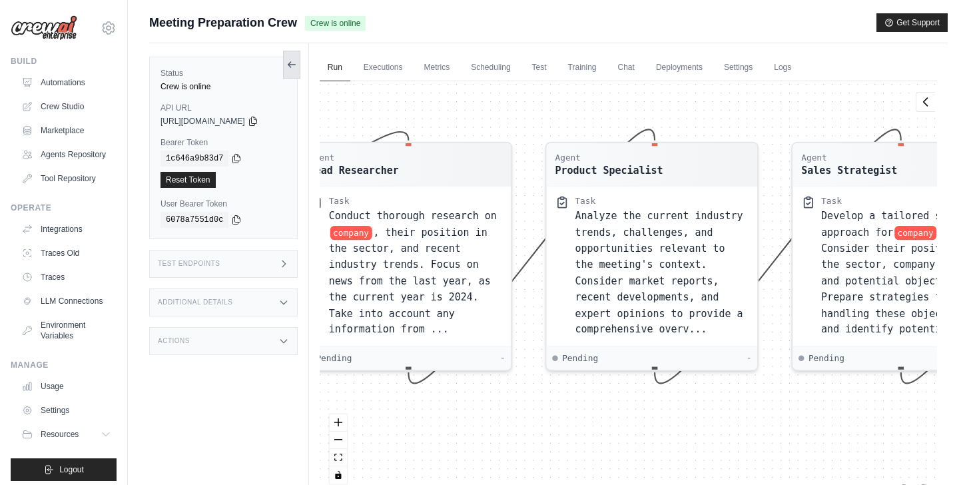
click at [290, 67] on div "Status Crew is online API URL copied https://meeting-preparation-crew-ba22496b-…" at bounding box center [229, 285] width 160 height 485
click at [290, 65] on icon at bounding box center [289, 64] width 3 height 5
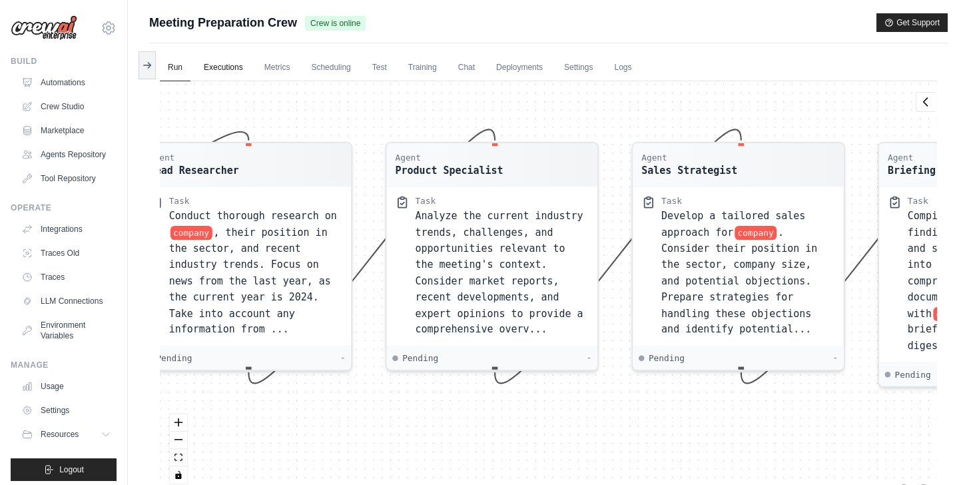
click at [214, 65] on link "Executions" at bounding box center [223, 68] width 55 height 28
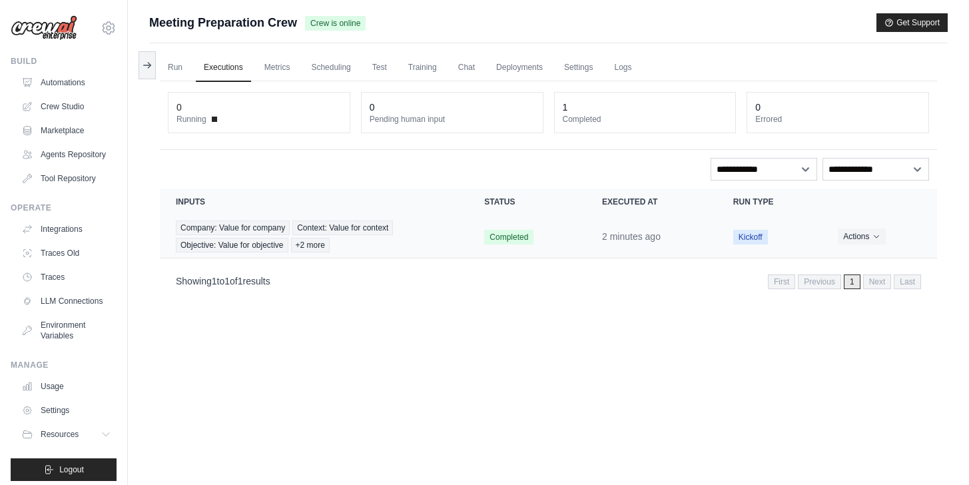
click at [668, 237] on td "2 minutes ago" at bounding box center [651, 236] width 131 height 43
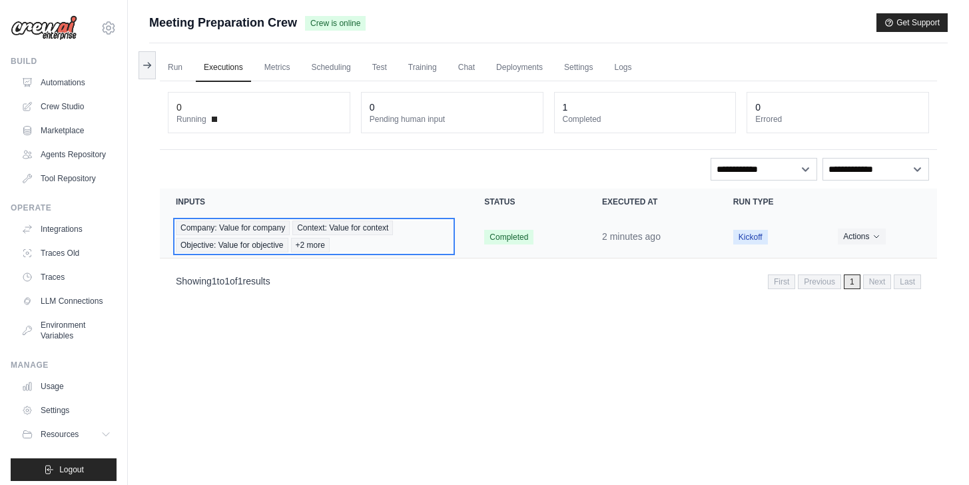
click at [438, 238] on div "Company: Value for company Context: Value for context Objective: Value for obje…" at bounding box center [314, 236] width 276 height 32
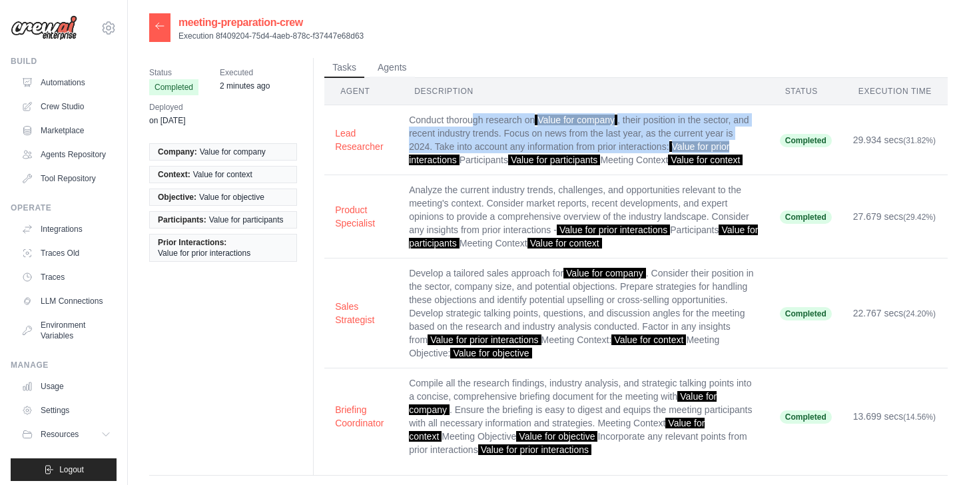
drag, startPoint x: 632, startPoint y: 147, endPoint x: 745, endPoint y: 142, distance: 113.3
click at [750, 140] on td "Conduct thorough research on Value for company , their position in the sector, …" at bounding box center [583, 140] width 371 height 70
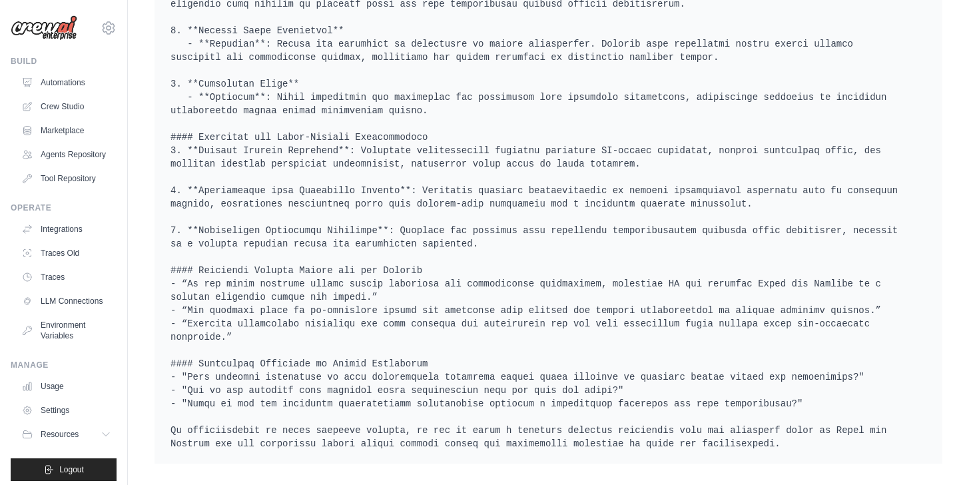
scroll to position [1047, 0]
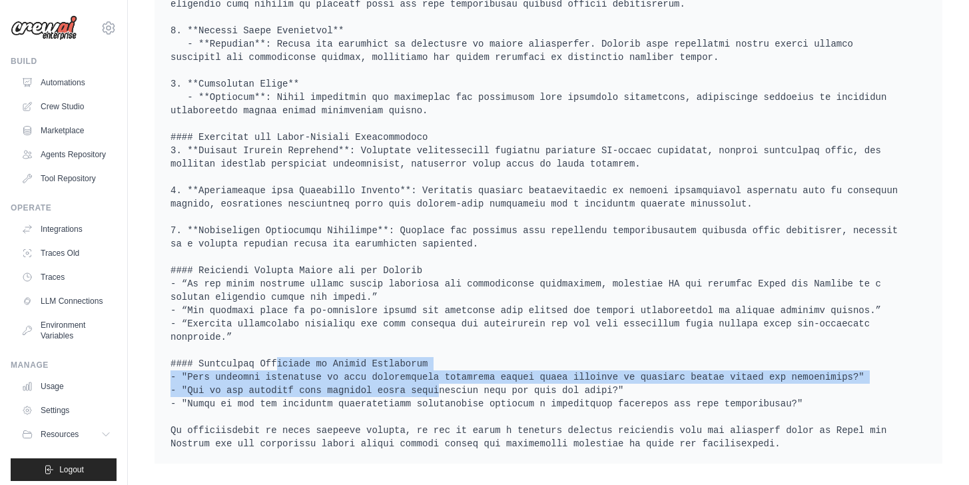
drag, startPoint x: 254, startPoint y: 352, endPoint x: 407, endPoint y: 380, distance: 155.6
click at [407, 378] on pre at bounding box center [548, 44] width 756 height 812
click at [322, 392] on pre at bounding box center [548, 44] width 756 height 812
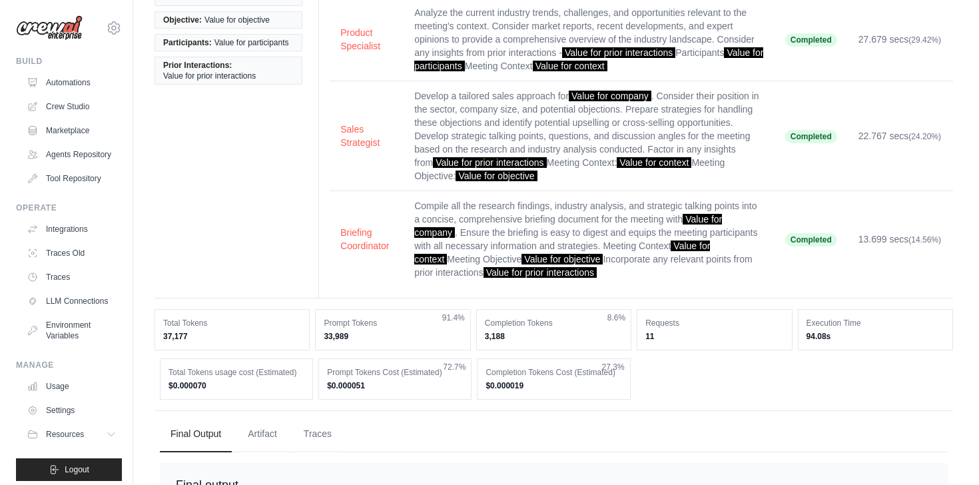
scroll to position [0, 0]
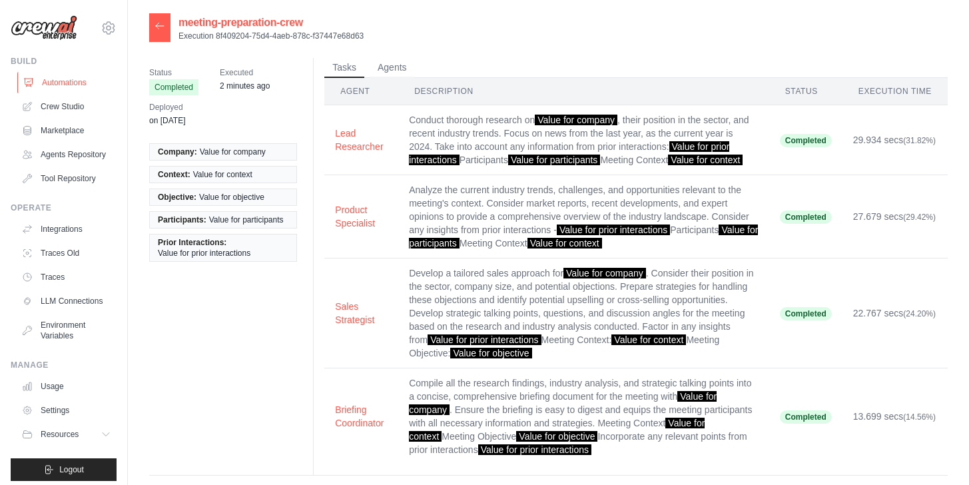
click at [59, 83] on link "Automations" at bounding box center [67, 82] width 101 height 21
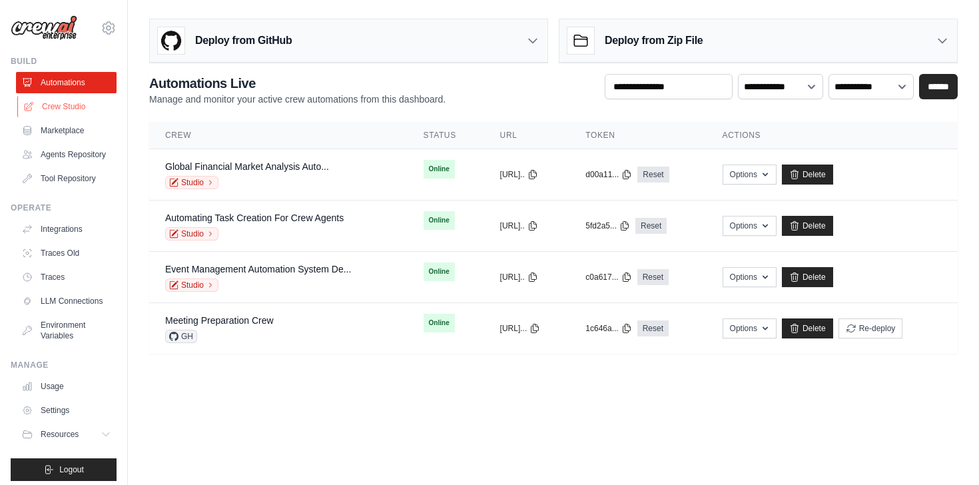
click at [61, 111] on link "Crew Studio" at bounding box center [67, 106] width 101 height 21
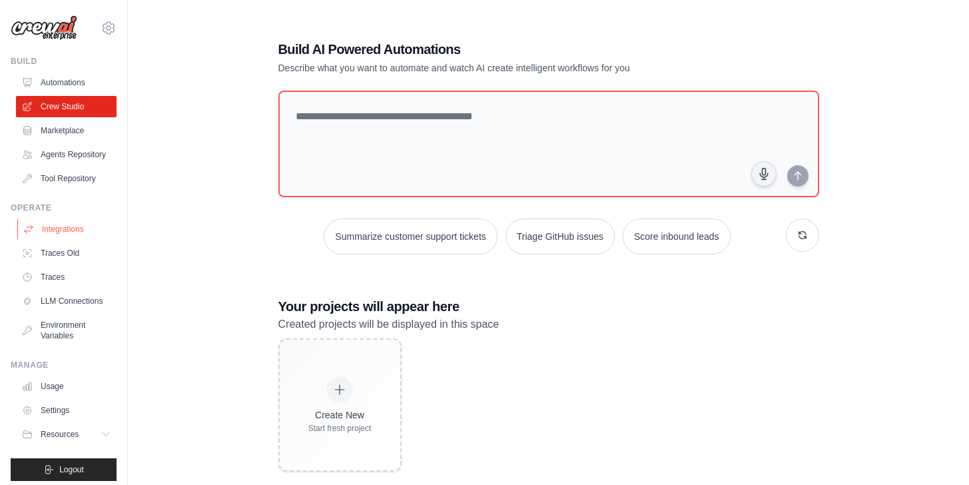
click at [57, 229] on link "Integrations" at bounding box center [67, 228] width 101 height 21
